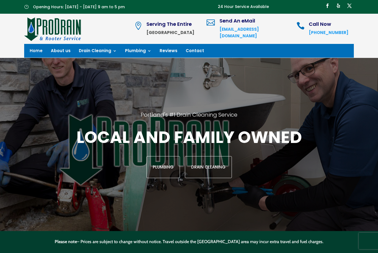
click at [45, 4] on span "Opening Hours: [DATE] - [DATE] 9 am to 5 pm" at bounding box center [79, 6] width 92 height 5
click at [186, 52] on link "Contact" at bounding box center [195, 52] width 18 height 6
click at [96, 46] on div "Home About us Drain Cleaning Shower & Tub drains Bathroom sinks Kitchen drains …" at bounding box center [189, 51] width 330 height 14
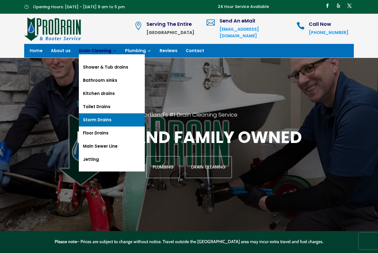
click at [88, 123] on link "Storm Drains" at bounding box center [112, 119] width 66 height 13
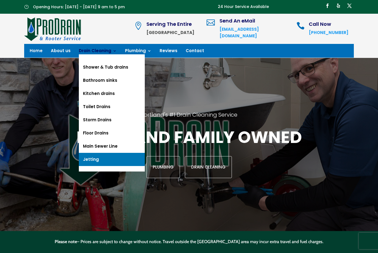
click at [91, 161] on link "Jetting" at bounding box center [112, 159] width 66 height 13
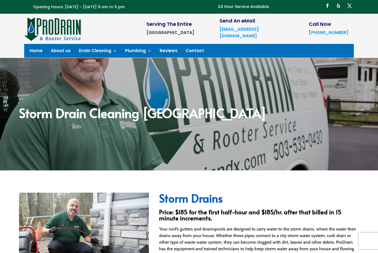
click at [93, 121] on h2 "Storm Drain Cleaning Portland" at bounding box center [189, 114] width 340 height 15
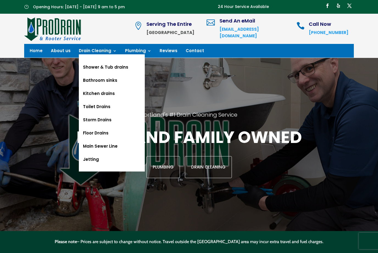
click at [141, 47] on ul "Home About us Drain Cleaning Shower & Tub drains Bathroom sinks Kitchen drains …" at bounding box center [121, 51] width 183 height 8
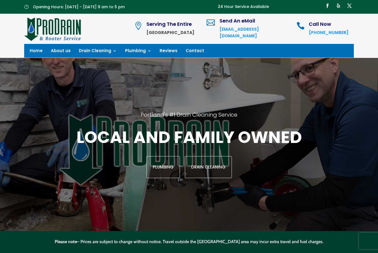
click at [248, 54] on div "Home About us Drain Cleaning Shower & Tub drains Bathroom sinks Kitchen drains …" at bounding box center [189, 51] width 319 height 8
click at [59, 49] on link "About us" at bounding box center [61, 52] width 20 height 6
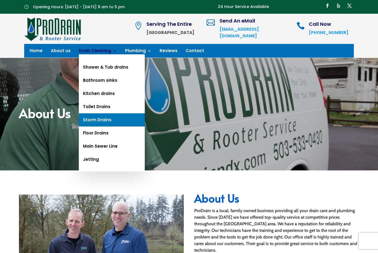
click at [106, 121] on link "Storm Drains" at bounding box center [112, 119] width 66 height 13
